Goal: Task Accomplishment & Management: Use online tool/utility

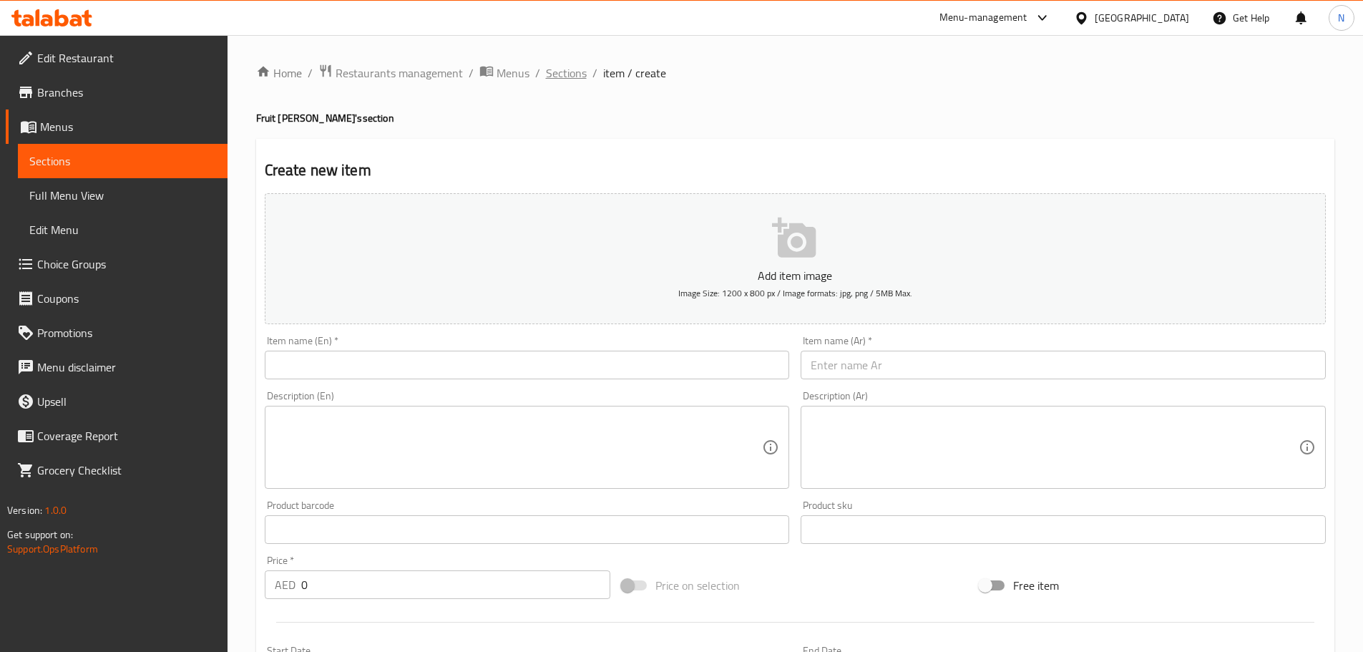
click at [555, 73] on span "Sections" at bounding box center [566, 72] width 41 height 17
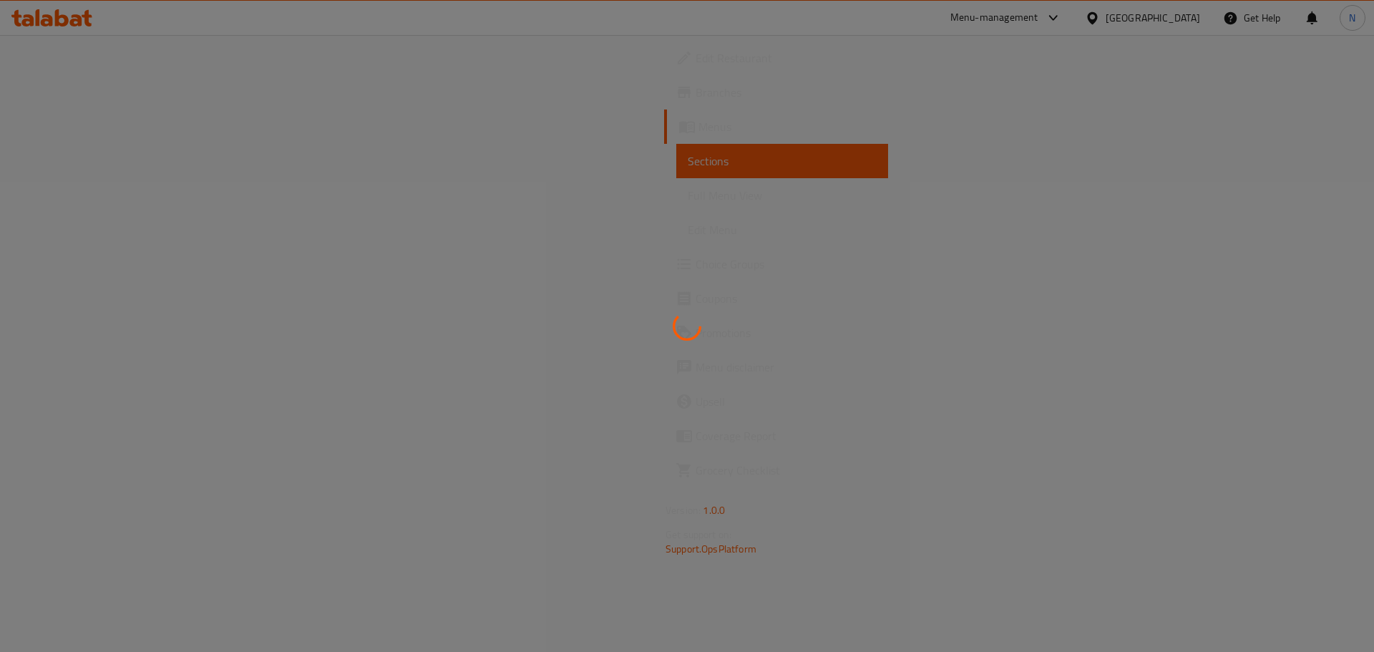
click at [105, 116] on div at bounding box center [687, 326] width 1374 height 652
click at [699, 135] on span "Menus" at bounding box center [788, 126] width 178 height 17
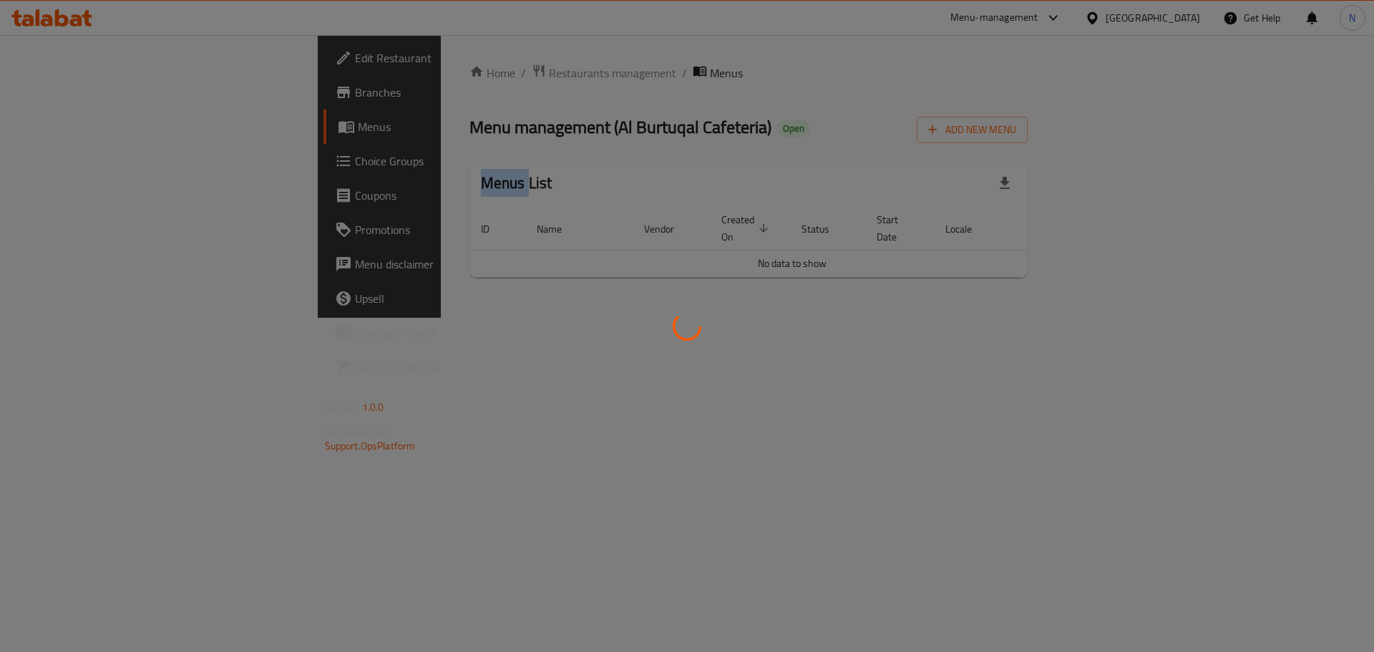
click at [97, 135] on div at bounding box center [687, 326] width 1374 height 652
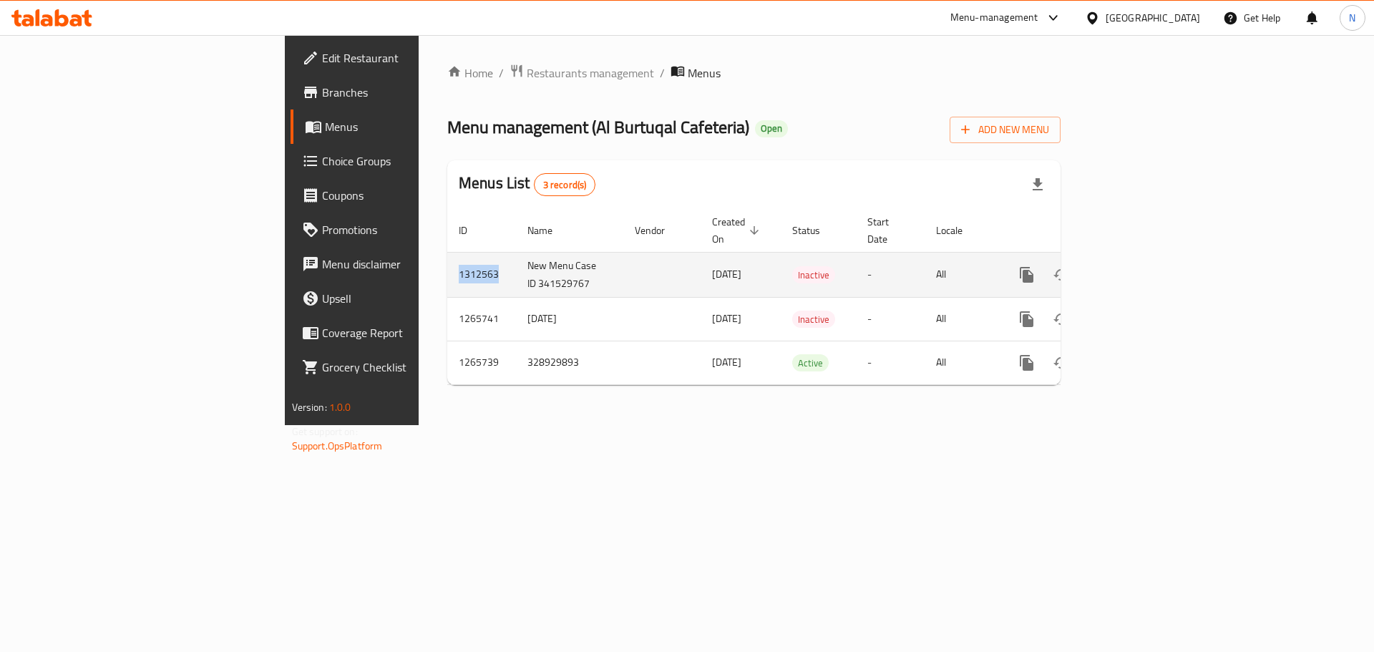
drag, startPoint x: 311, startPoint y: 257, endPoint x: 269, endPoint y: 262, distance: 41.8
click at [447, 262] on td "1312563" at bounding box center [481, 274] width 69 height 45
copy td "1312563"
click at [1137, 268] on icon "enhanced table" at bounding box center [1130, 274] width 13 height 13
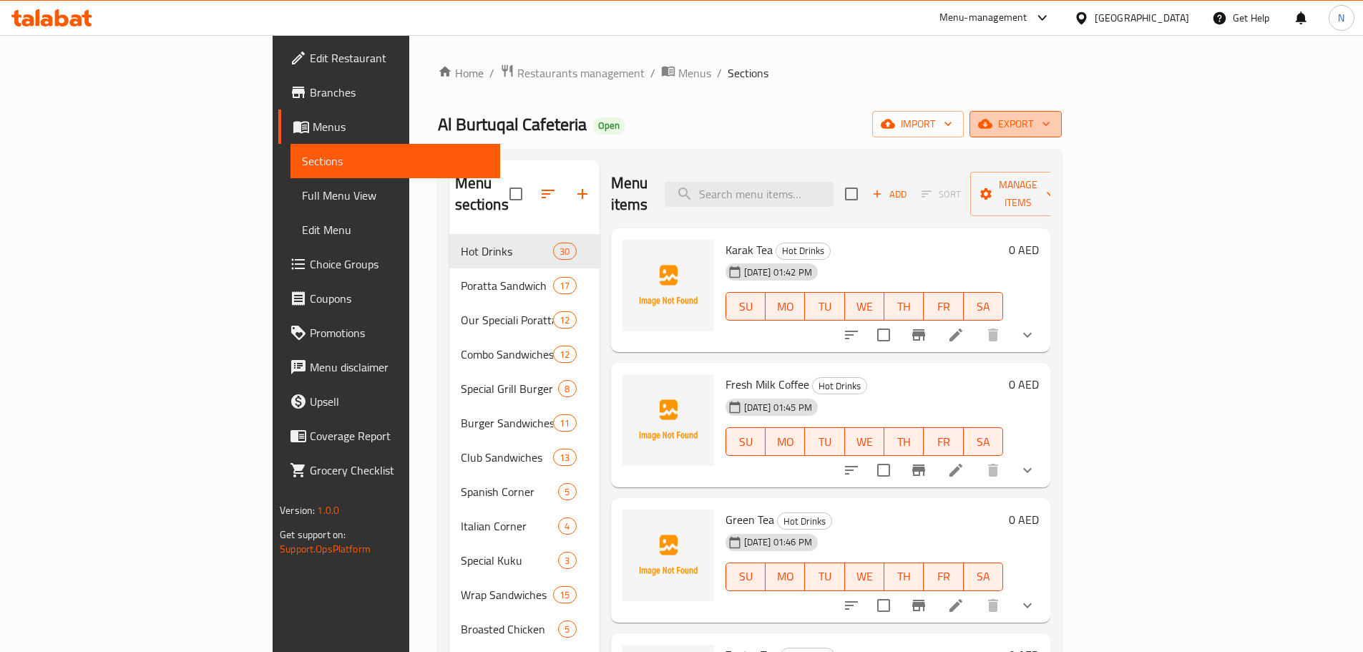
click at [1062, 111] on button "export" at bounding box center [1016, 124] width 92 height 26
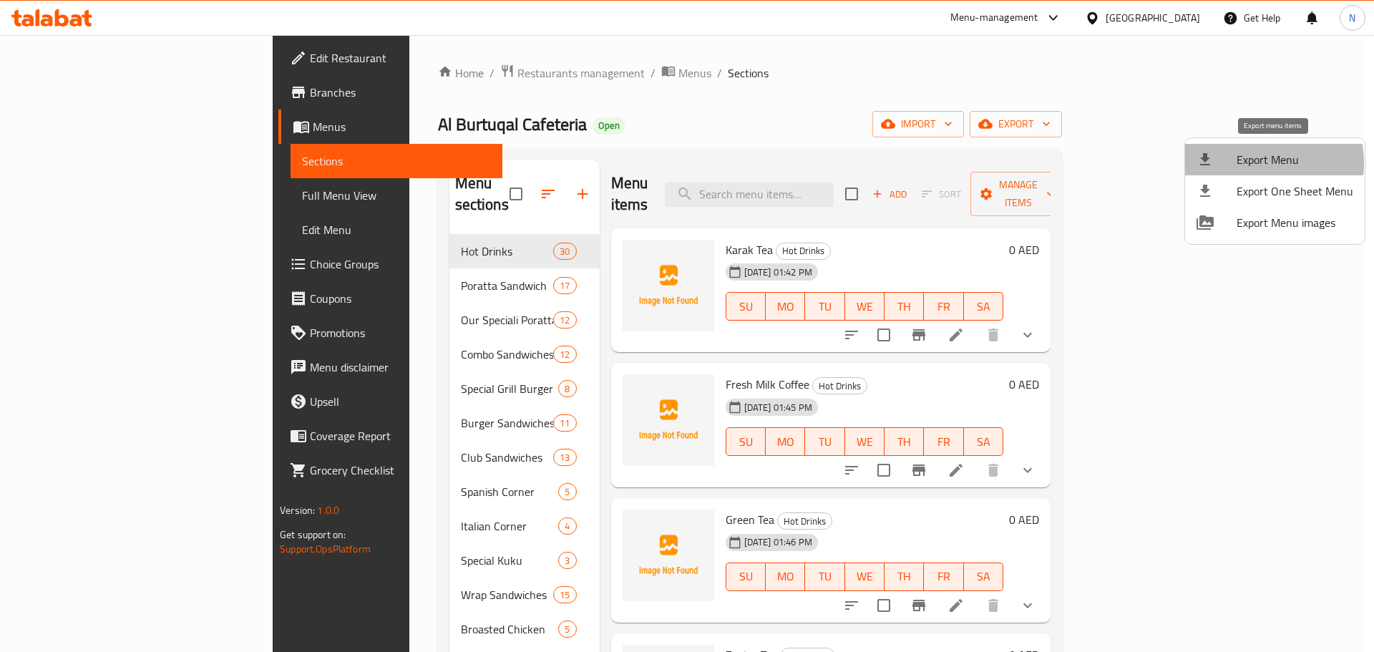
click at [1245, 163] on span "Export Menu" at bounding box center [1295, 159] width 117 height 17
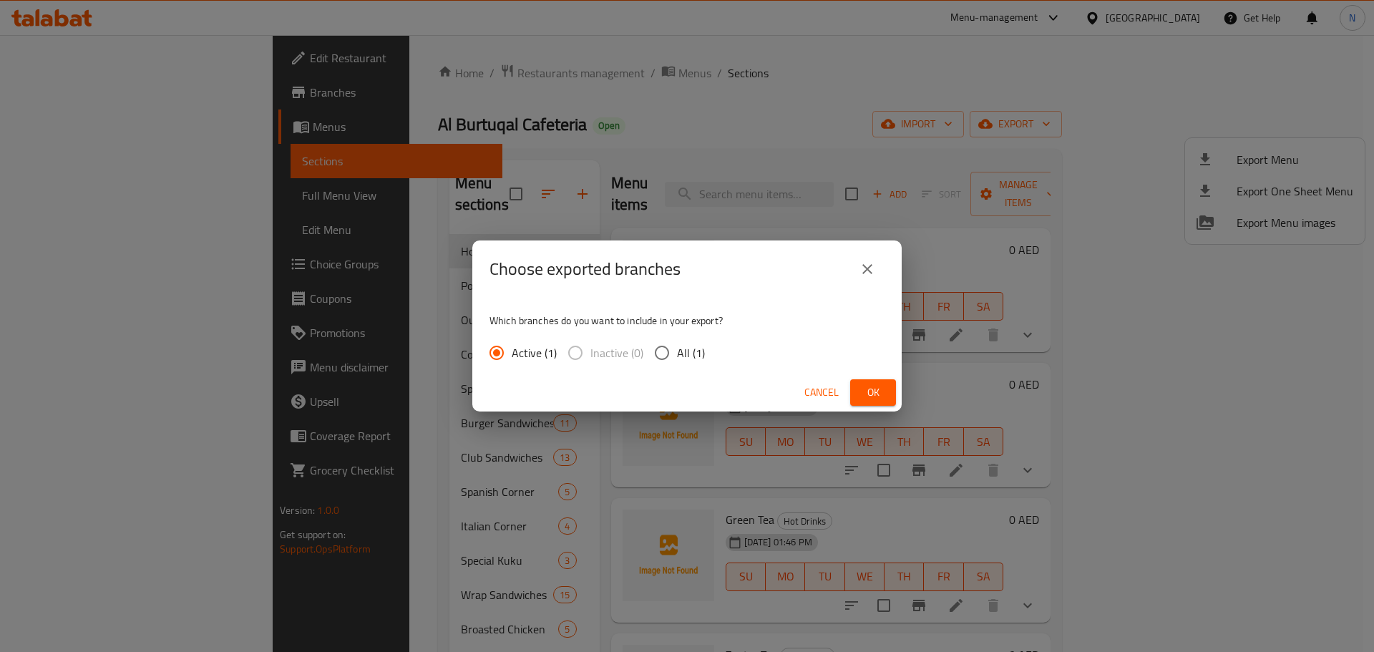
click at [661, 351] on input "All (1)" at bounding box center [662, 353] width 30 height 30
radio input "true"
click at [866, 387] on span "Ok" at bounding box center [873, 393] width 23 height 18
